Goal: Information Seeking & Learning: Learn about a topic

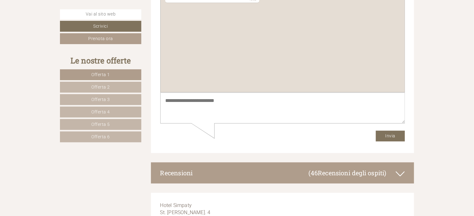
scroll to position [4189, 0]
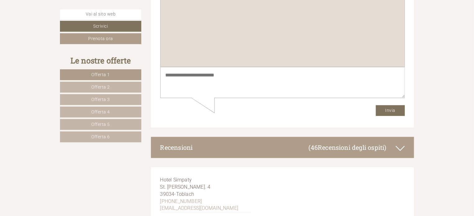
click at [180, 177] on span "Hotel Simpaty" at bounding box center [176, 180] width 32 height 6
copy span "Hotel Simpaty"
click at [167, 184] on span "St. Johannes Str. 4" at bounding box center [185, 187] width 50 height 6
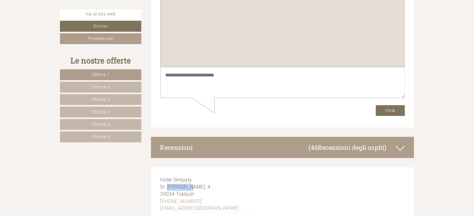
click at [167, 184] on span "St. Johannes Str. 4" at bounding box center [185, 187] width 50 height 6
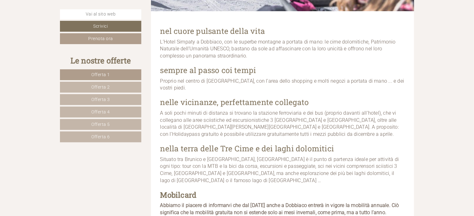
scroll to position [322, 0]
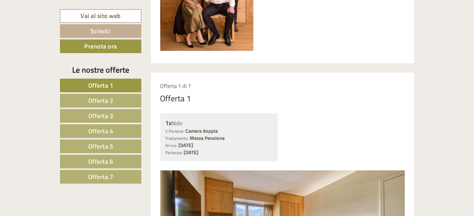
click at [117, 98] on link "Offerta 2" at bounding box center [100, 101] width 81 height 14
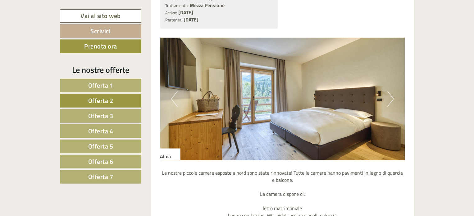
scroll to position [536, 0]
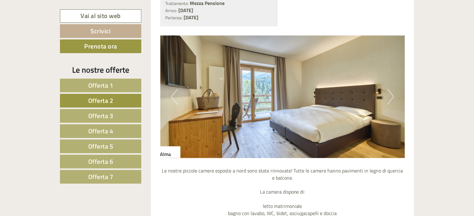
click at [116, 111] on link "Offerta 3" at bounding box center [100, 116] width 81 height 14
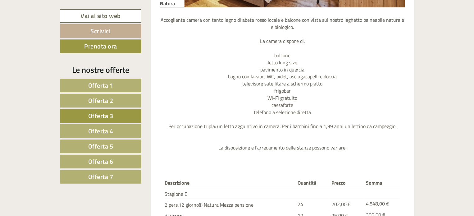
scroll to position [754, 0]
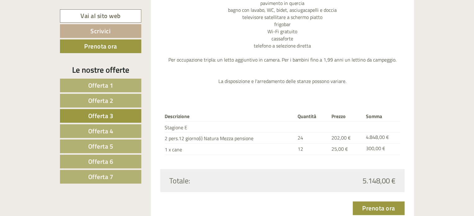
click at [108, 129] on span "Offerta 4" at bounding box center [100, 131] width 25 height 10
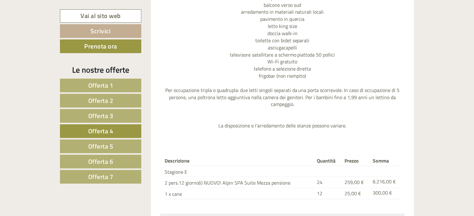
scroll to position [785, 0]
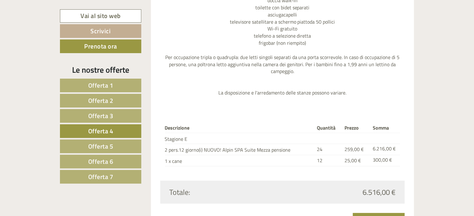
click at [120, 144] on link "Offerta 5" at bounding box center [100, 147] width 81 height 14
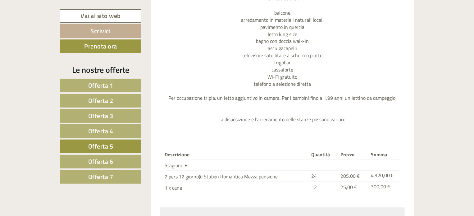
scroll to position [847, 0]
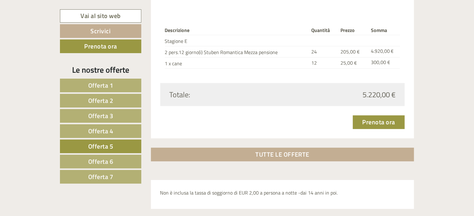
click at [121, 159] on link "Offerta 6" at bounding box center [100, 162] width 81 height 14
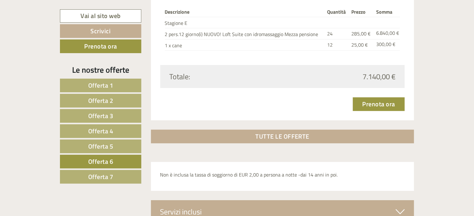
scroll to position [909, 0]
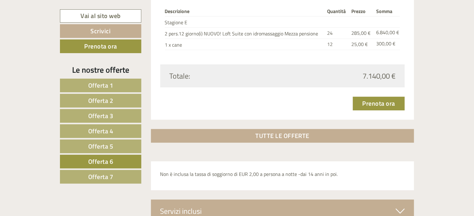
click at [106, 174] on span "Offerta 7" at bounding box center [100, 177] width 25 height 10
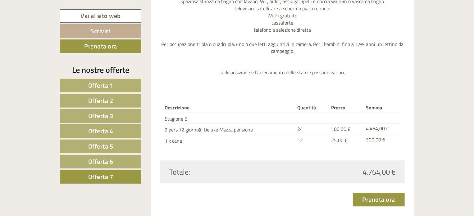
scroll to position [754, 0]
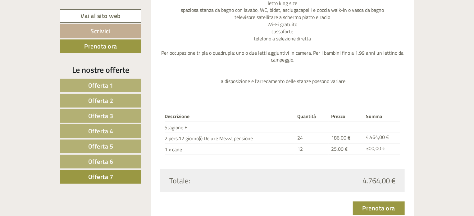
click at [107, 82] on span "Offerta 1" at bounding box center [100, 85] width 25 height 10
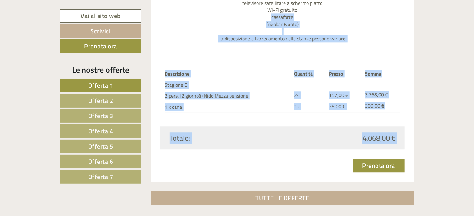
drag, startPoint x: 474, startPoint y: 151, endPoint x: 477, endPoint y: 14, distance: 136.4
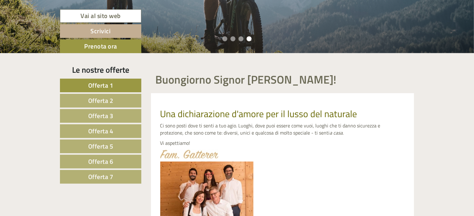
scroll to position [0, 0]
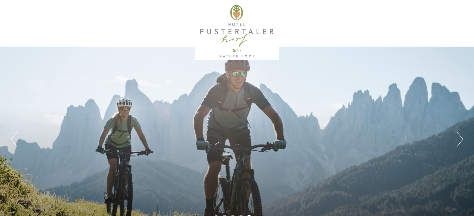
click at [461, 143] on button "Next" at bounding box center [460, 139] width 7 height 16
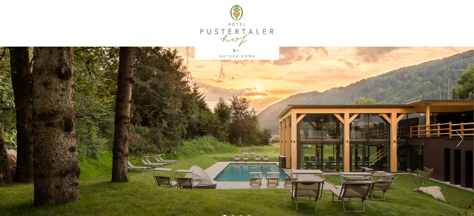
click at [459, 142] on button "Next" at bounding box center [460, 139] width 7 height 16
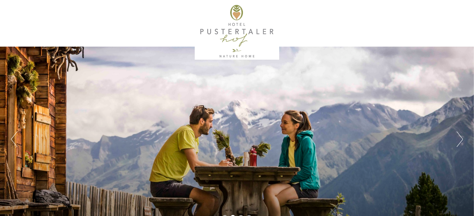
click at [459, 142] on button "Next" at bounding box center [460, 139] width 7 height 16
click at [459, 140] on button "Next" at bounding box center [460, 139] width 7 height 16
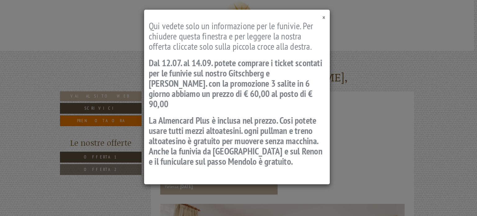
click at [323, 15] on span "×" at bounding box center [324, 17] width 3 height 8
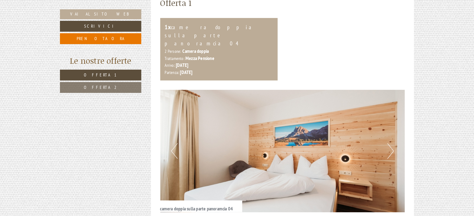
scroll to position [124, 0]
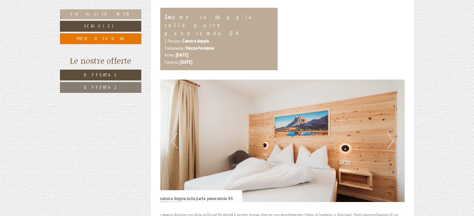
click at [386, 124] on img at bounding box center [282, 141] width 245 height 122
click at [389, 133] on button "Next" at bounding box center [390, 141] width 7 height 16
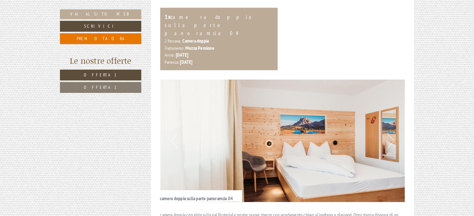
click at [389, 133] on button "Next" at bounding box center [390, 141] width 7 height 16
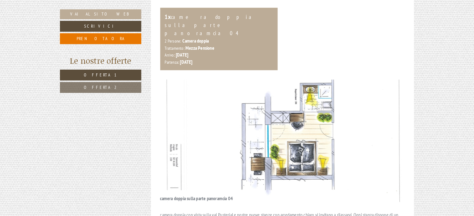
click at [389, 133] on button "Next" at bounding box center [390, 141] width 7 height 16
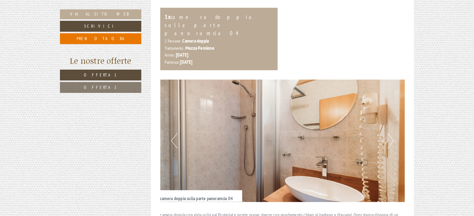
click at [389, 133] on button "Next" at bounding box center [390, 141] width 7 height 16
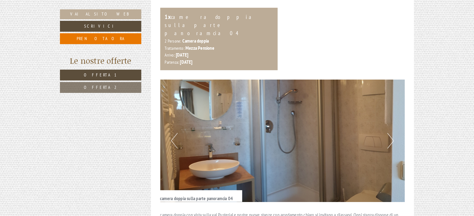
click at [389, 133] on button "Next" at bounding box center [390, 141] width 7 height 16
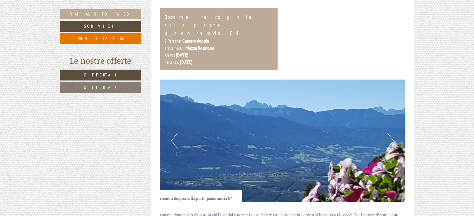
click at [389, 133] on button "Next" at bounding box center [390, 141] width 7 height 16
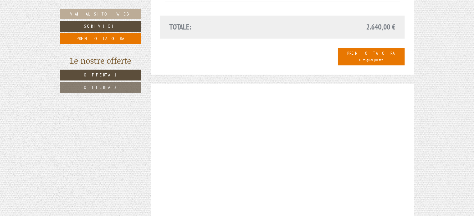
scroll to position [808, 0]
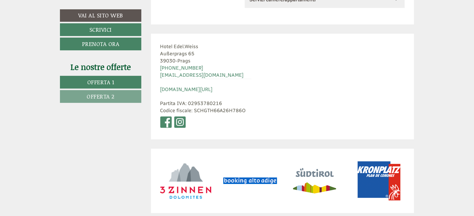
scroll to position [2805, 0]
